Goal: Task Accomplishment & Management: Complete application form

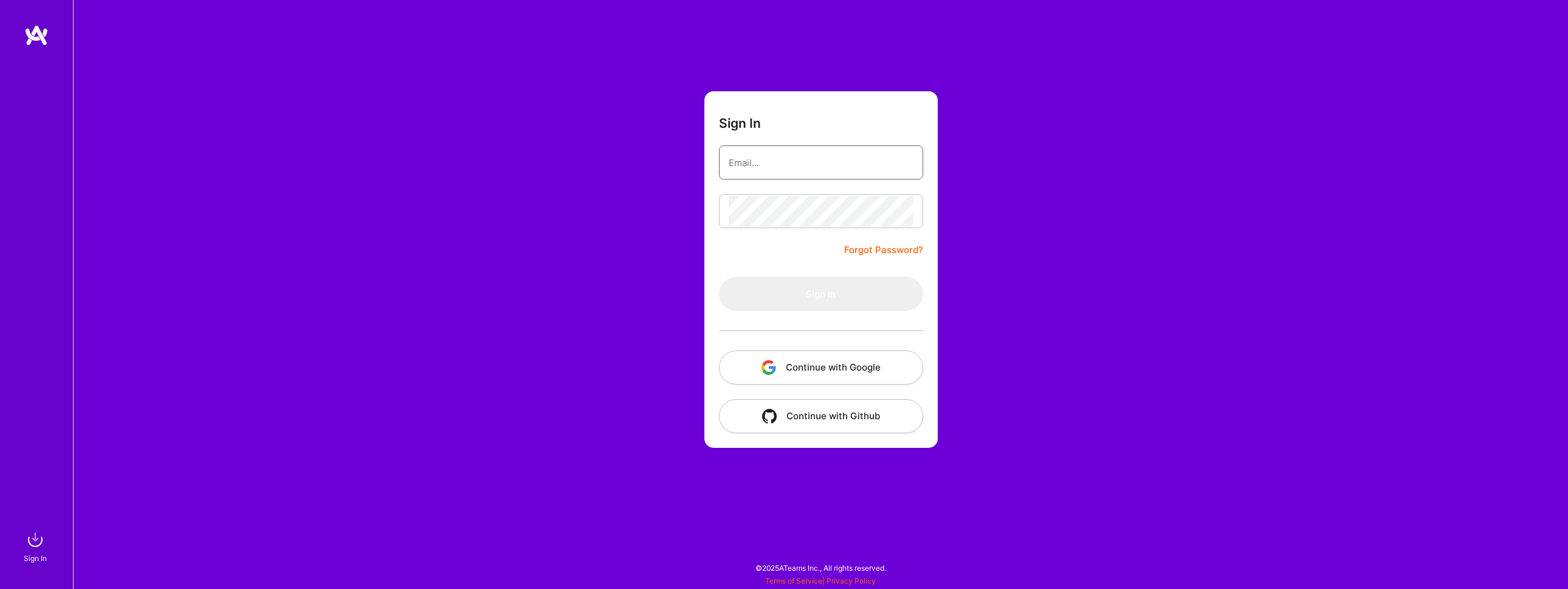
type input "[EMAIL_ADDRESS][DOMAIN_NAME]"
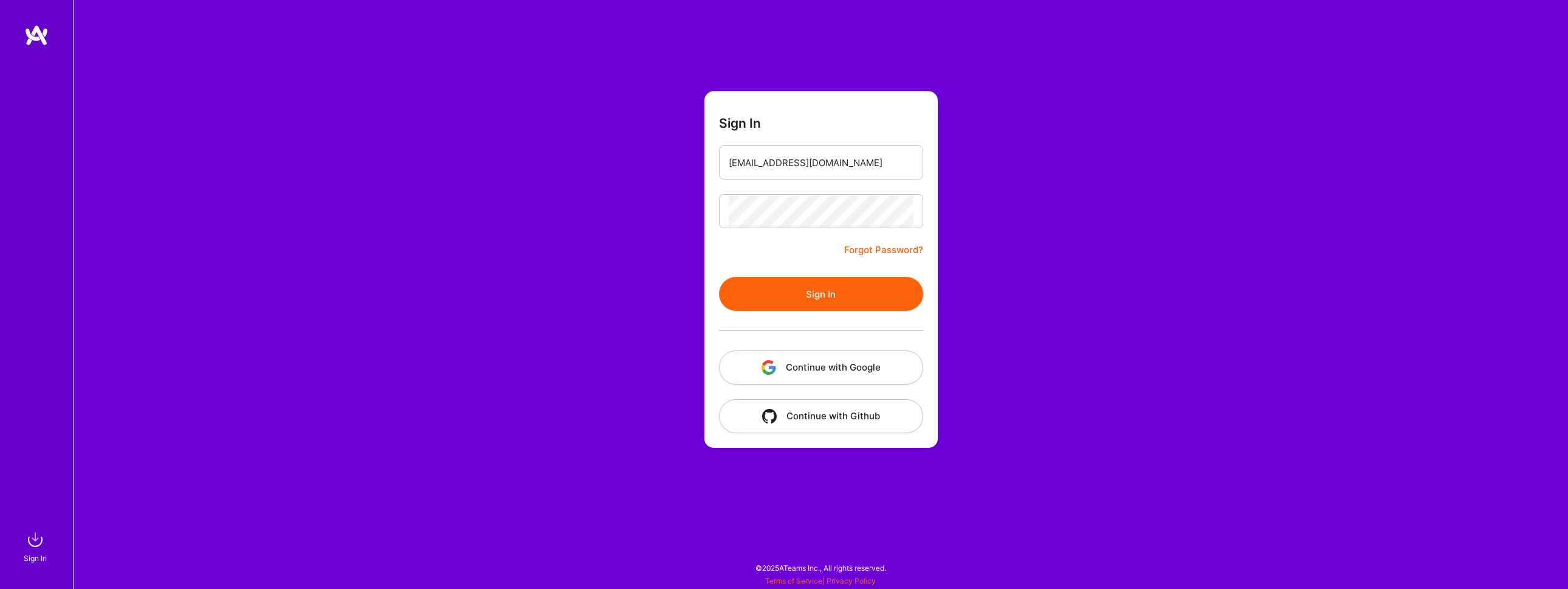
click at [790, 256] on form "Sign In [EMAIL_ADDRESS][DOMAIN_NAME] Forgot Password? Sign In Continue with Goo…" at bounding box center [820, 269] width 233 height 356
click at [819, 300] on button "Sign In" at bounding box center [820, 294] width 204 height 34
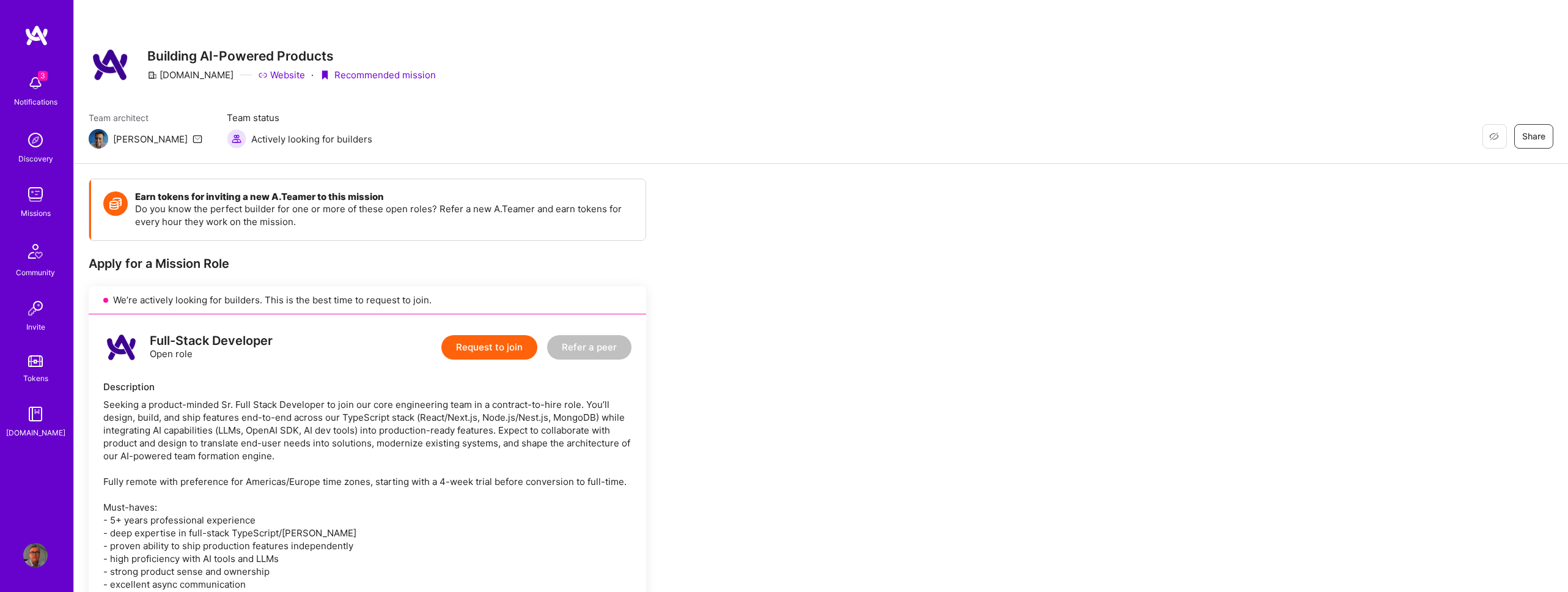
click at [481, 353] on button "Request to join" at bounding box center [489, 346] width 96 height 24
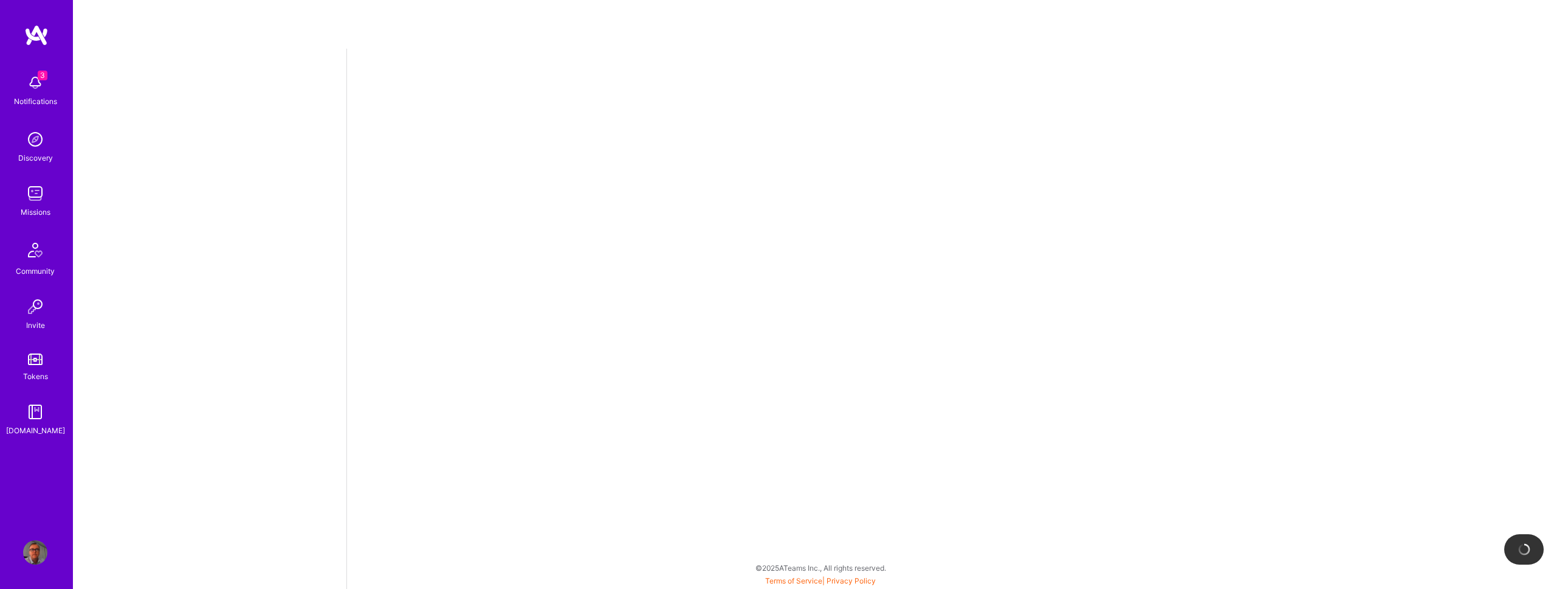
select select "GB"
